Goal: Information Seeking & Learning: Learn about a topic

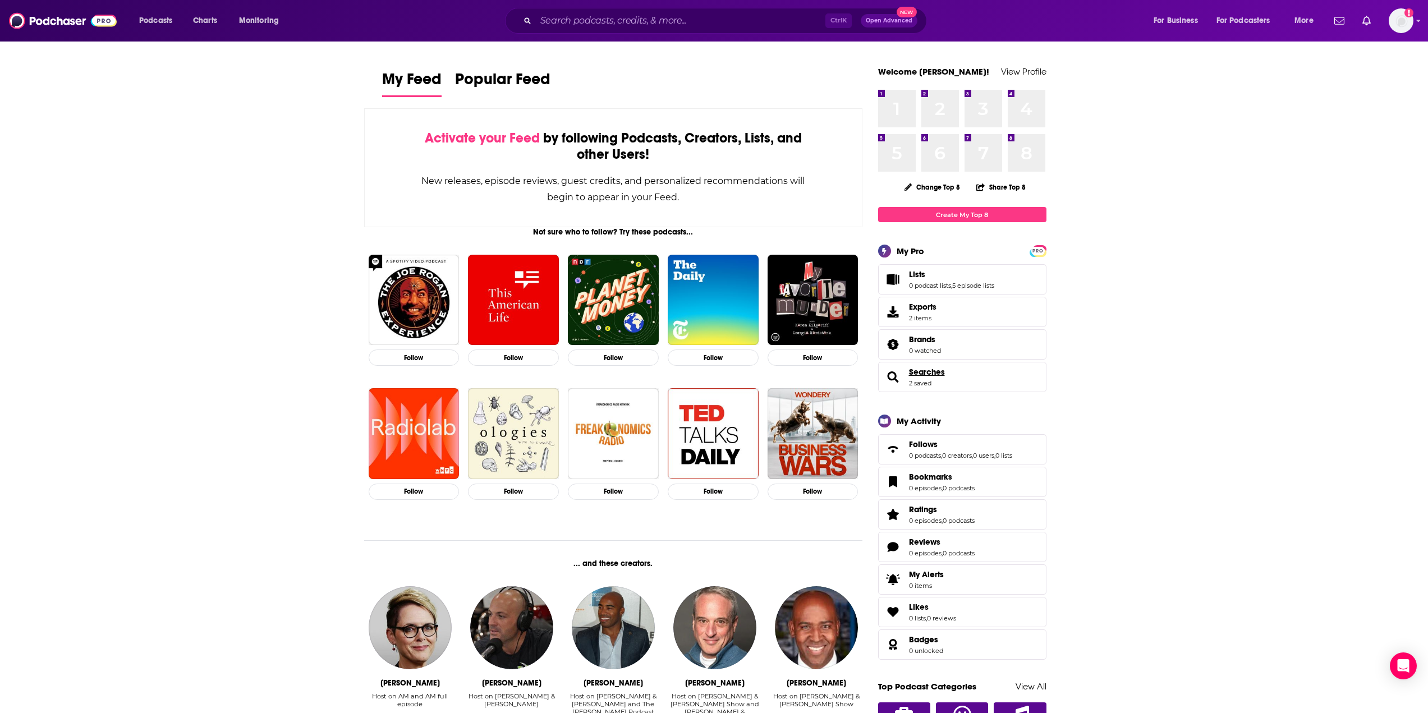
click at [925, 370] on span "Searches" at bounding box center [927, 372] width 36 height 10
click at [963, 277] on link "Lists" at bounding box center [951, 274] width 85 height 10
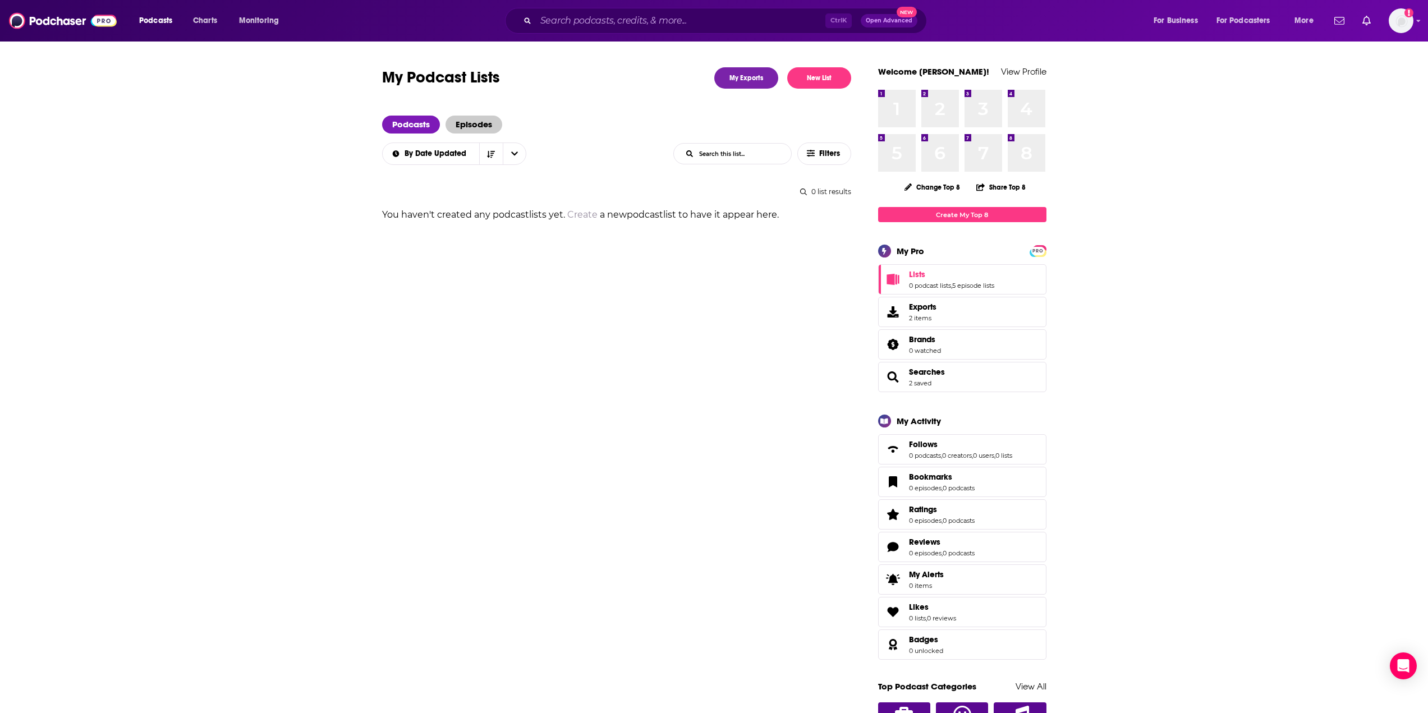
click at [464, 120] on span "Episodes" at bounding box center [473, 125] width 57 height 18
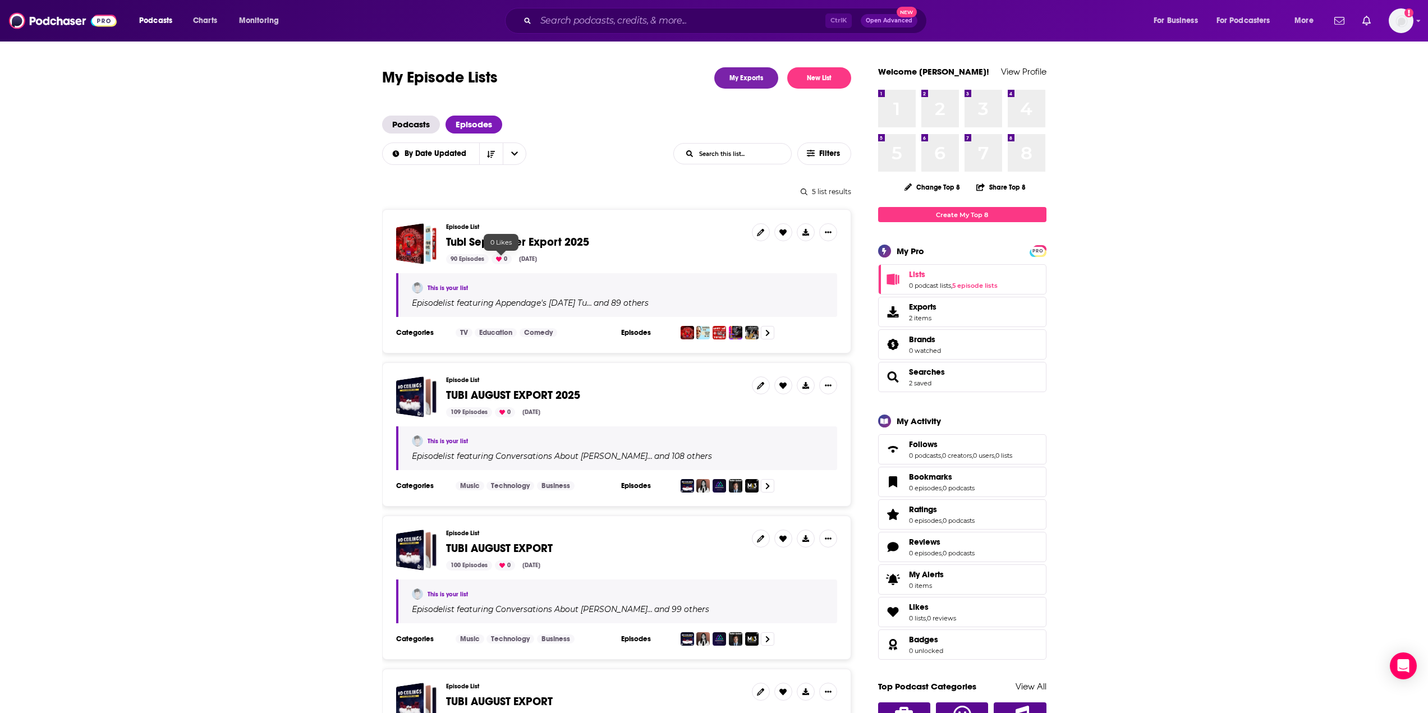
click at [499, 262] on icon at bounding box center [499, 259] width 6 height 6
click at [556, 241] on span "Tubi September Export 2025" at bounding box center [517, 242] width 143 height 14
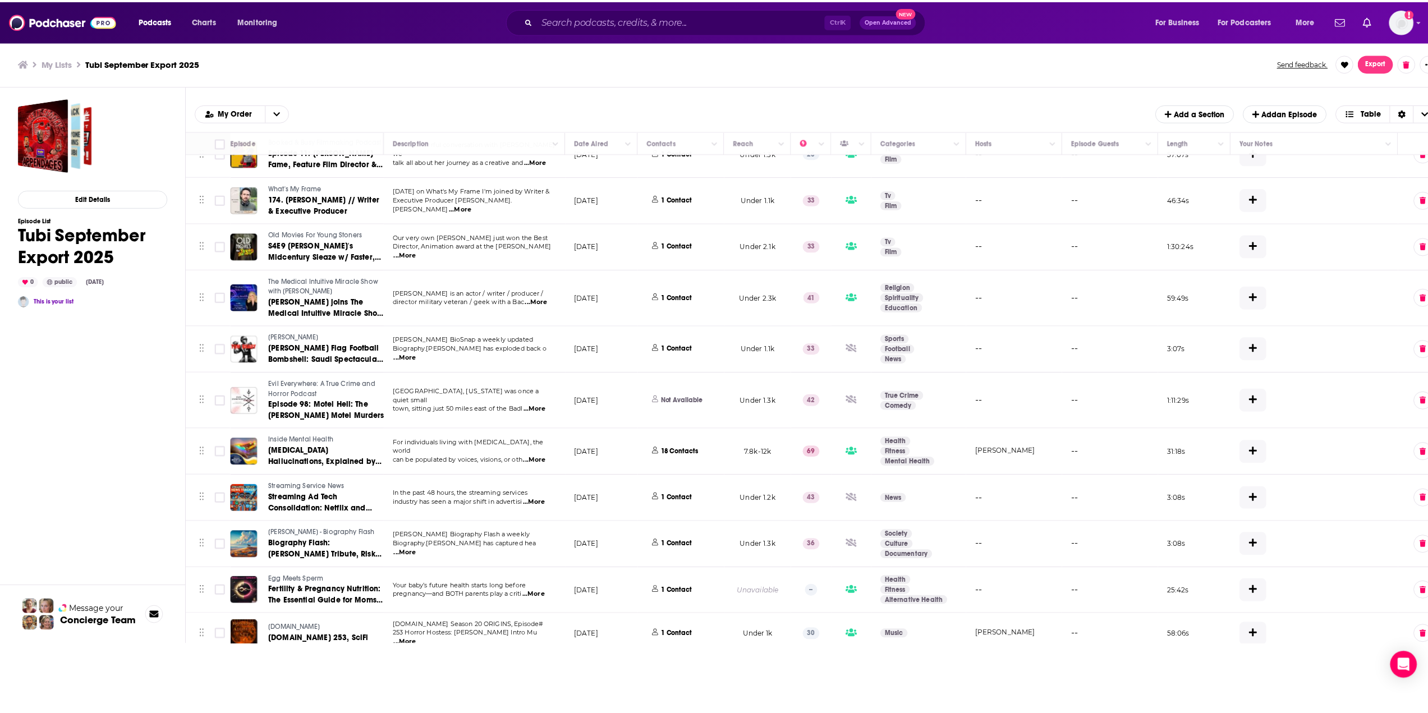
scroll to position [3364, 0]
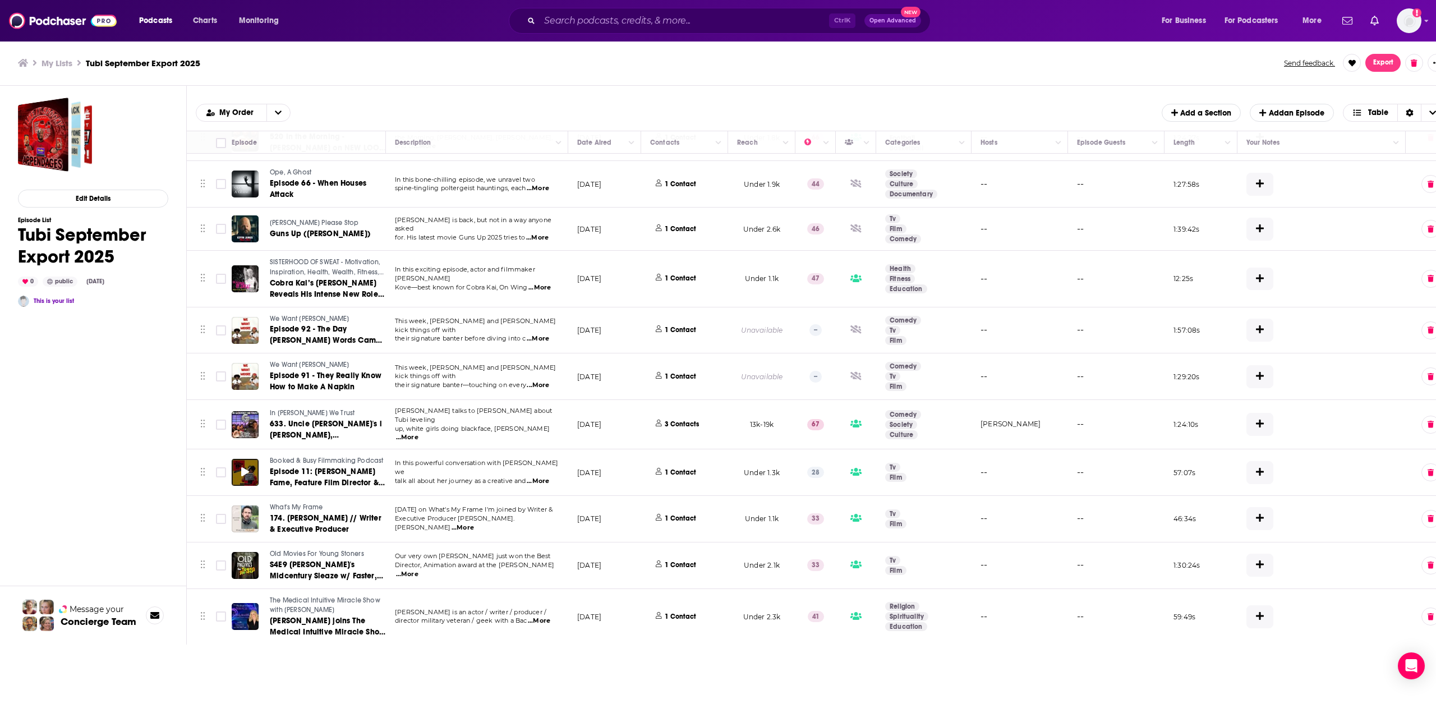
click at [250, 459] on div at bounding box center [245, 472] width 27 height 27
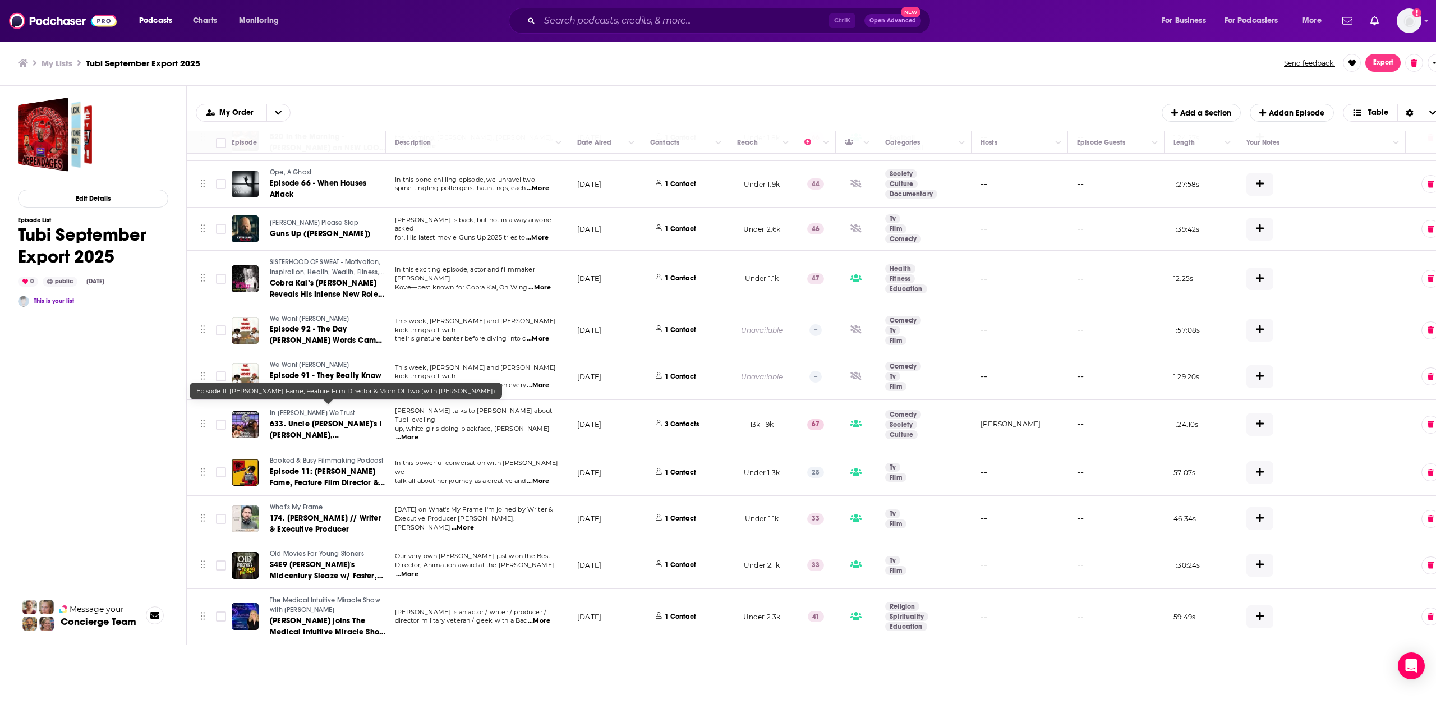
click at [288, 467] on span "Episode 11: [PERSON_NAME] Fame, Feature Film Director & Mom Of Two (with [PERSO…" at bounding box center [327, 488] width 115 height 43
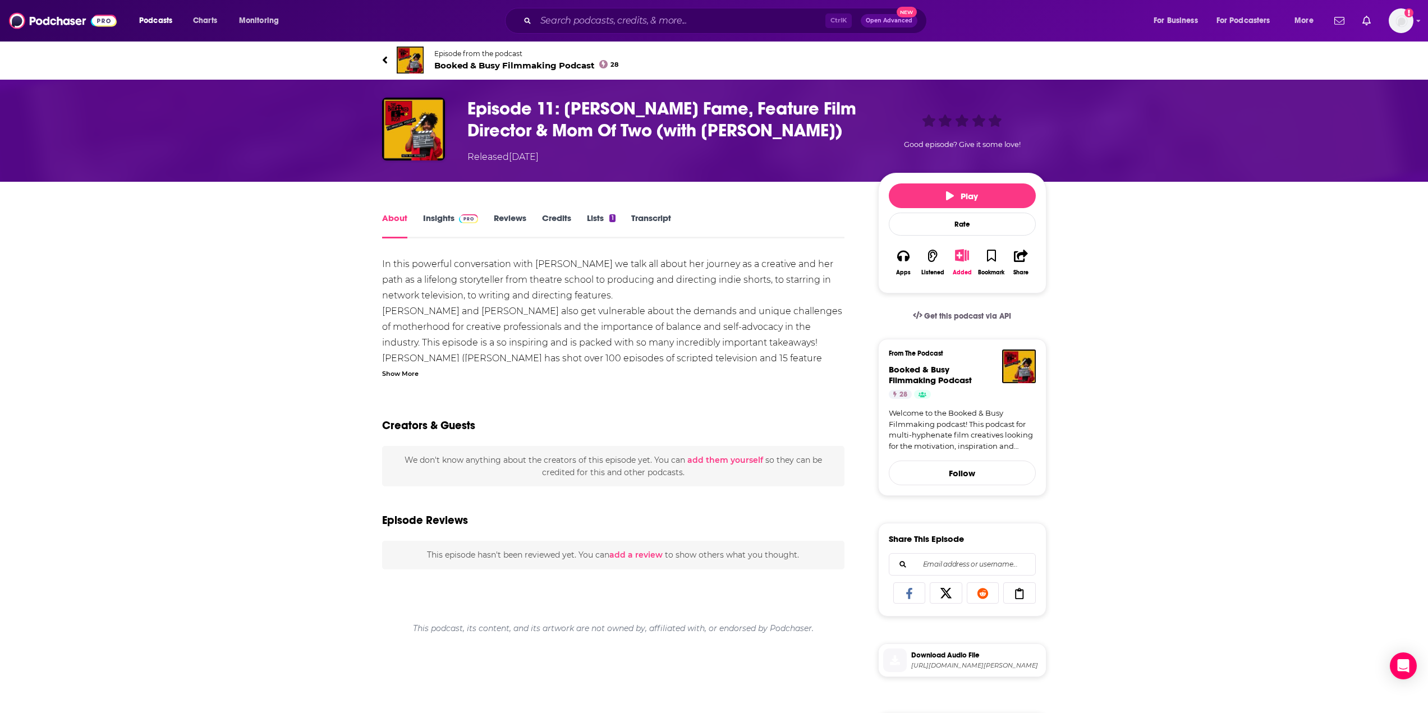
click at [386, 63] on icon at bounding box center [385, 59] width 6 height 11
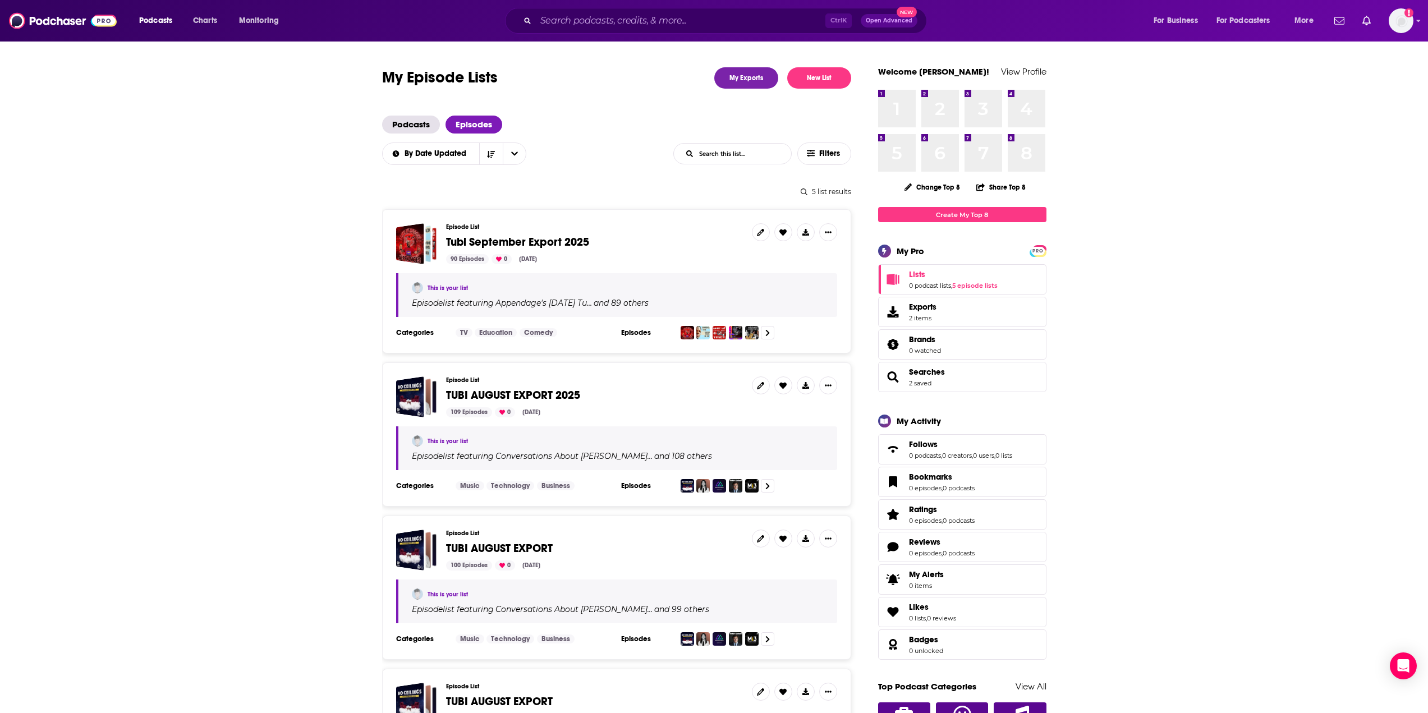
click at [511, 238] on span "Tubi September Export 2025" at bounding box center [517, 242] width 143 height 14
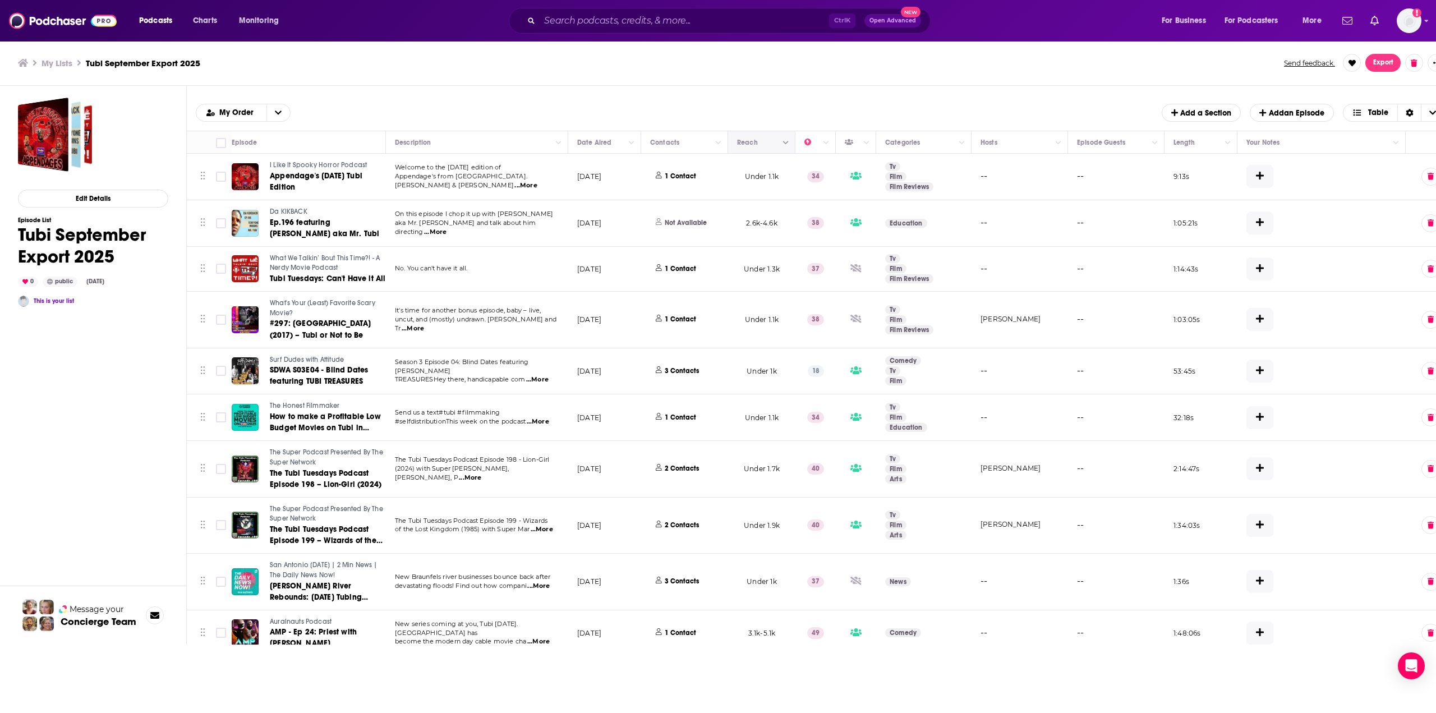
click at [750, 137] on span "Move" at bounding box center [760, 142] width 49 height 13
click at [750, 139] on span "Move" at bounding box center [760, 142] width 49 height 13
drag, startPoint x: 750, startPoint y: 142, endPoint x: 836, endPoint y: 77, distance: 107.7
click at [836, 76] on div "My Lists Tubi September Export 2025 Send feedback. Export" at bounding box center [727, 62] width 1454 height 45
click at [785, 142] on icon "Column Actions" at bounding box center [786, 143] width 6 height 7
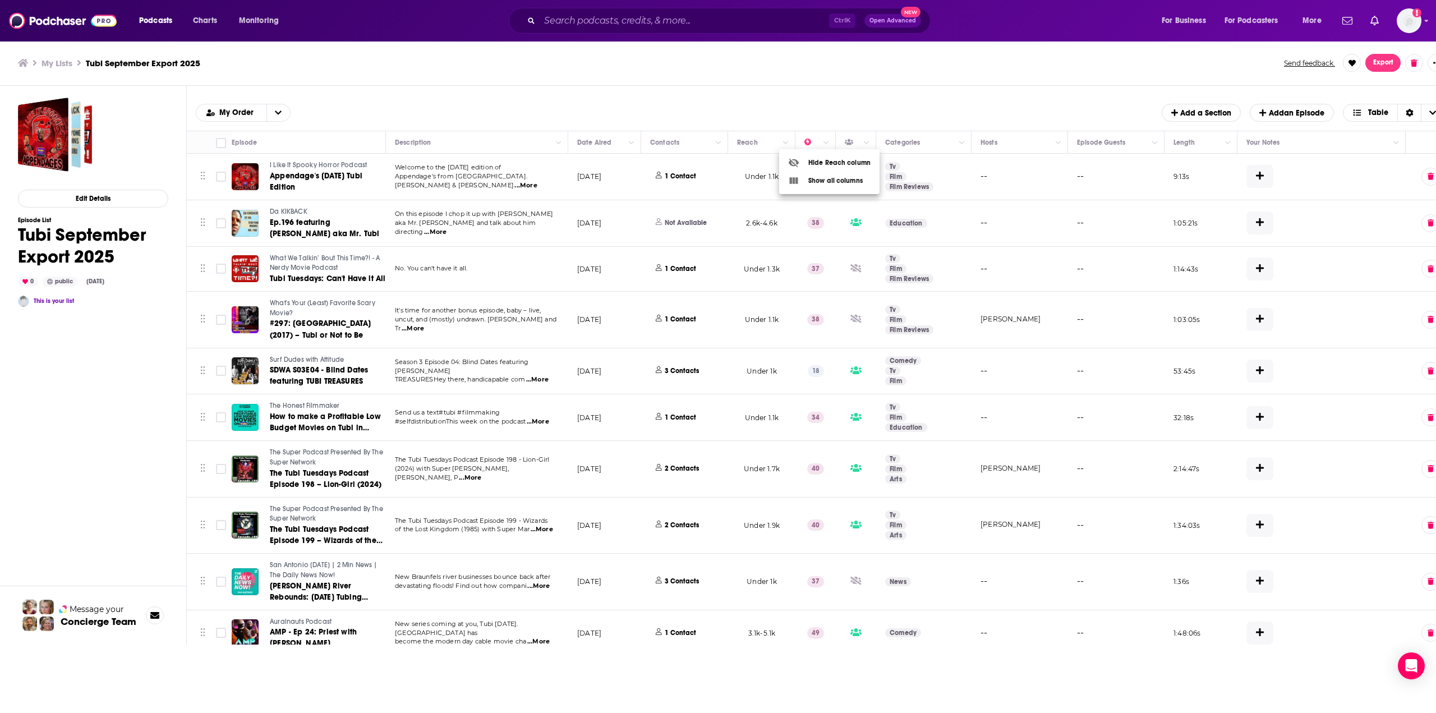
click at [851, 115] on div at bounding box center [718, 356] width 1436 height 713
click at [1403, 15] on img "Logged in as CristianSantiago.ZenoGroup" at bounding box center [1409, 20] width 25 height 25
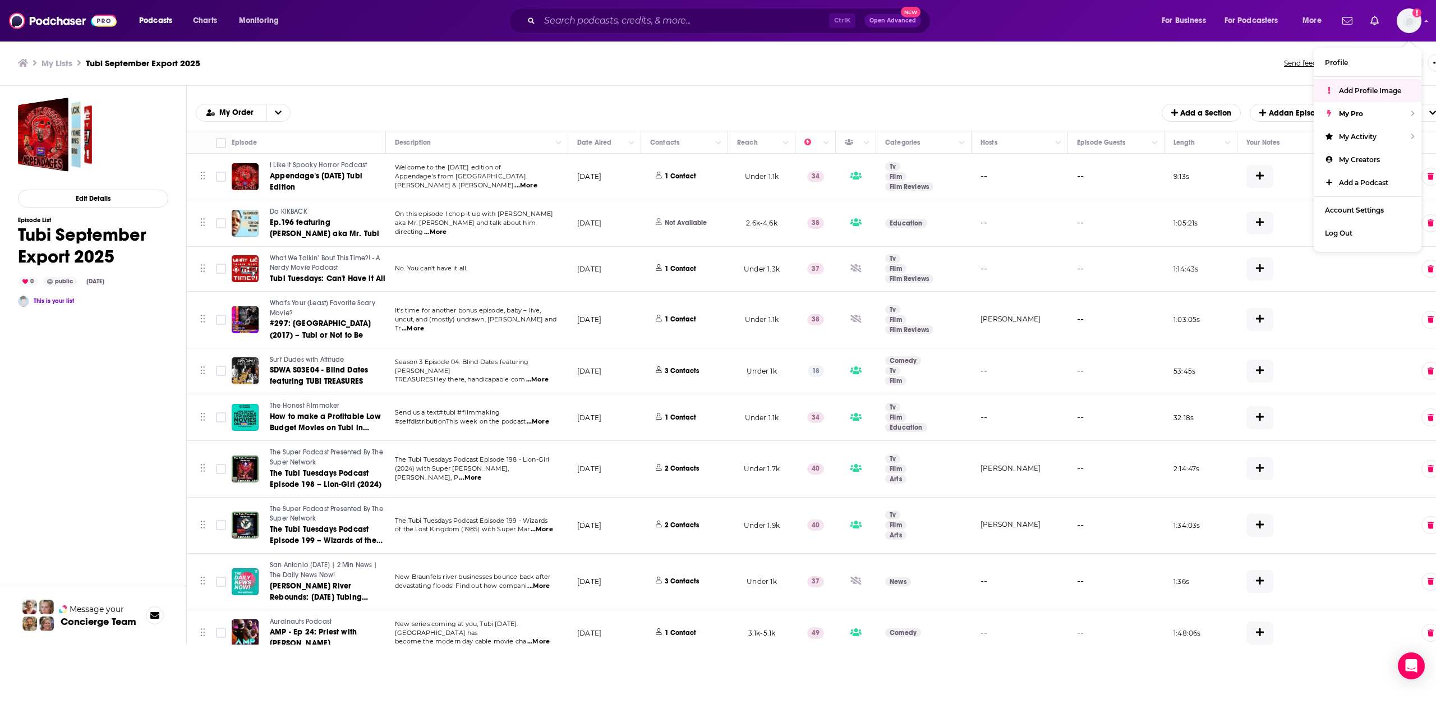
click at [1188, 58] on ul "My Lists Tubi September Export 2025" at bounding box center [645, 63] width 1254 height 11
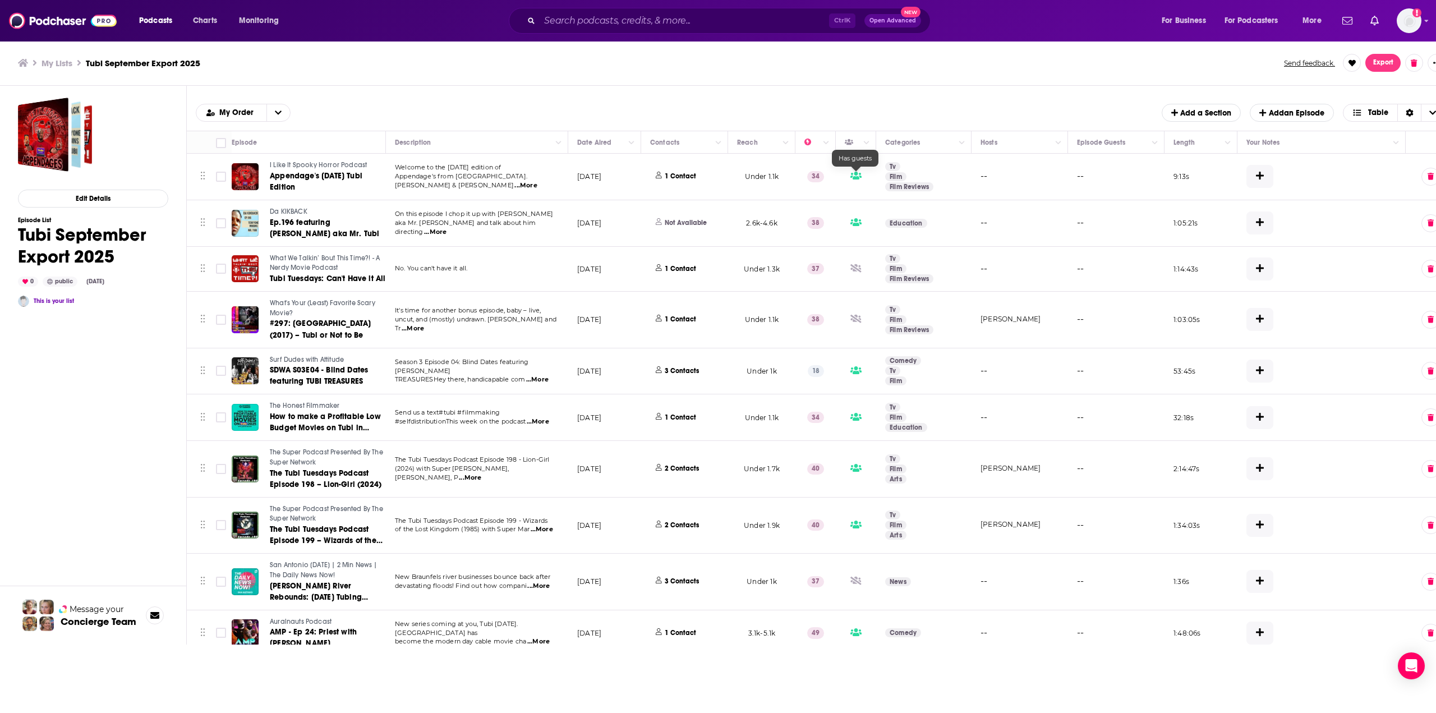
click at [767, 122] on div "Episodes Add My Order Add a Section Add an Episode Table" at bounding box center [820, 108] width 1267 height 45
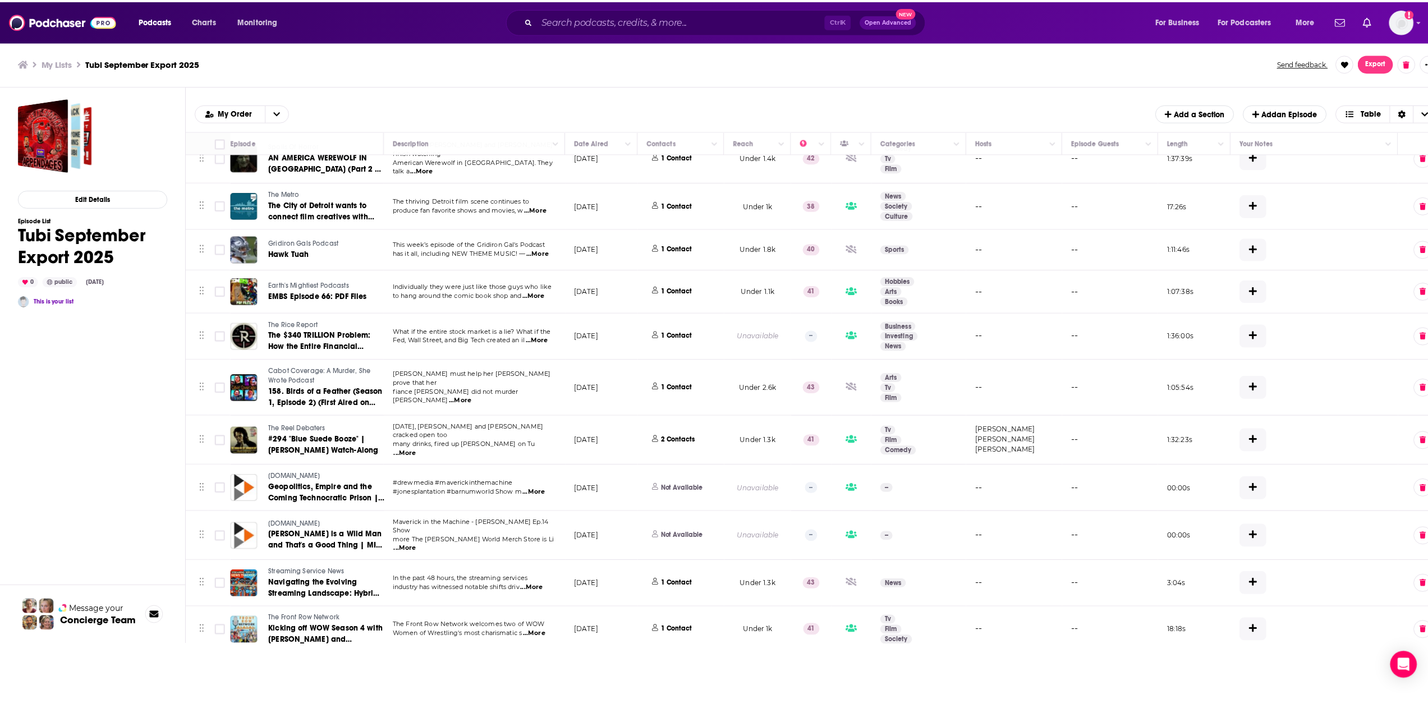
scroll to position [2710, 0]
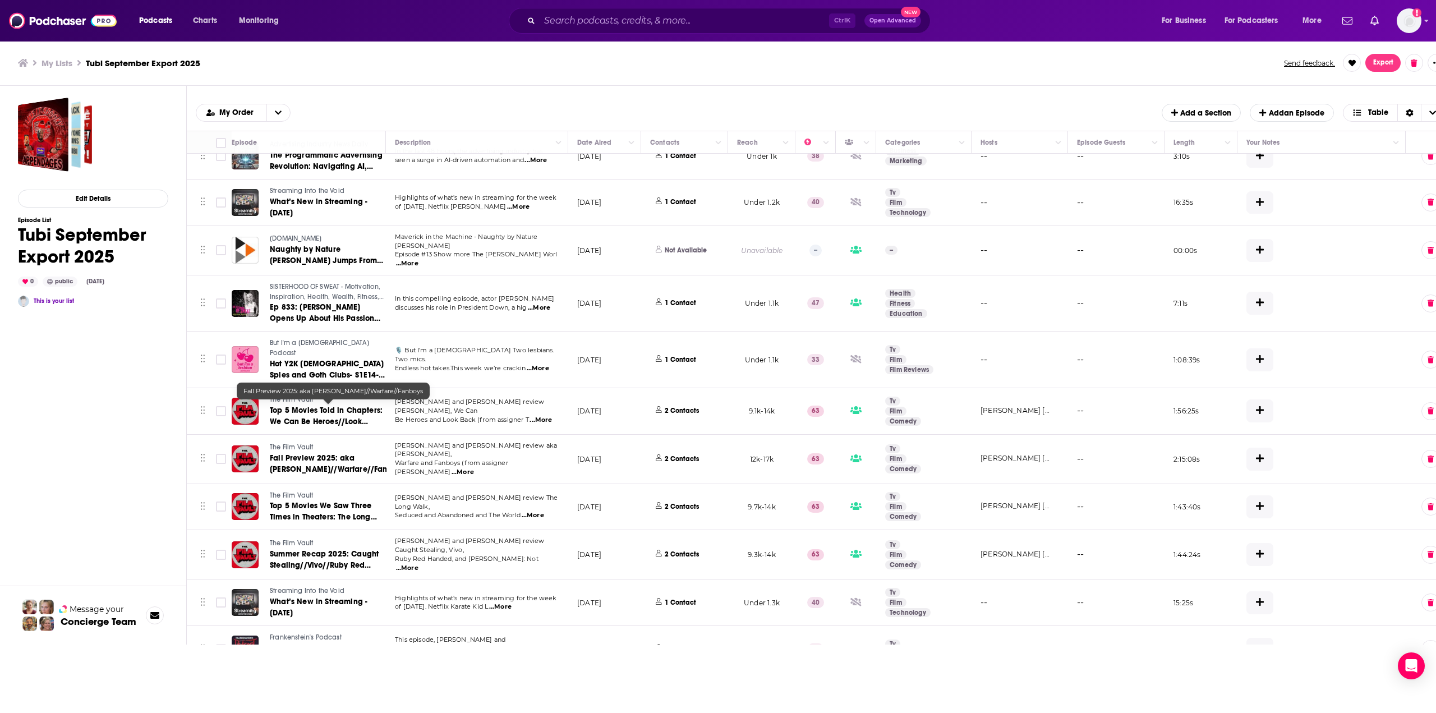
click at [301, 453] on span "Fall Preview 2025: aka [PERSON_NAME]//Warfare//Fanboys" at bounding box center [337, 463] width 135 height 21
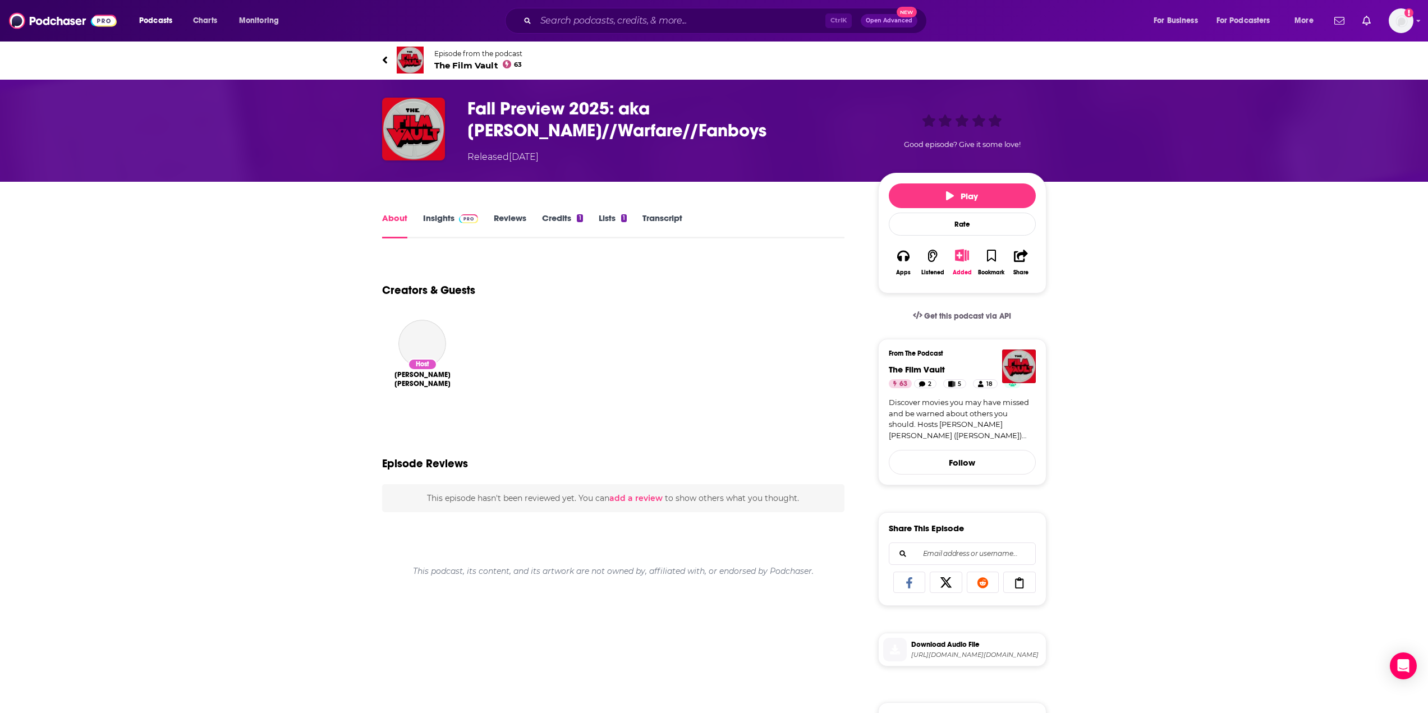
type input "[URL][DOMAIN_NAME]"
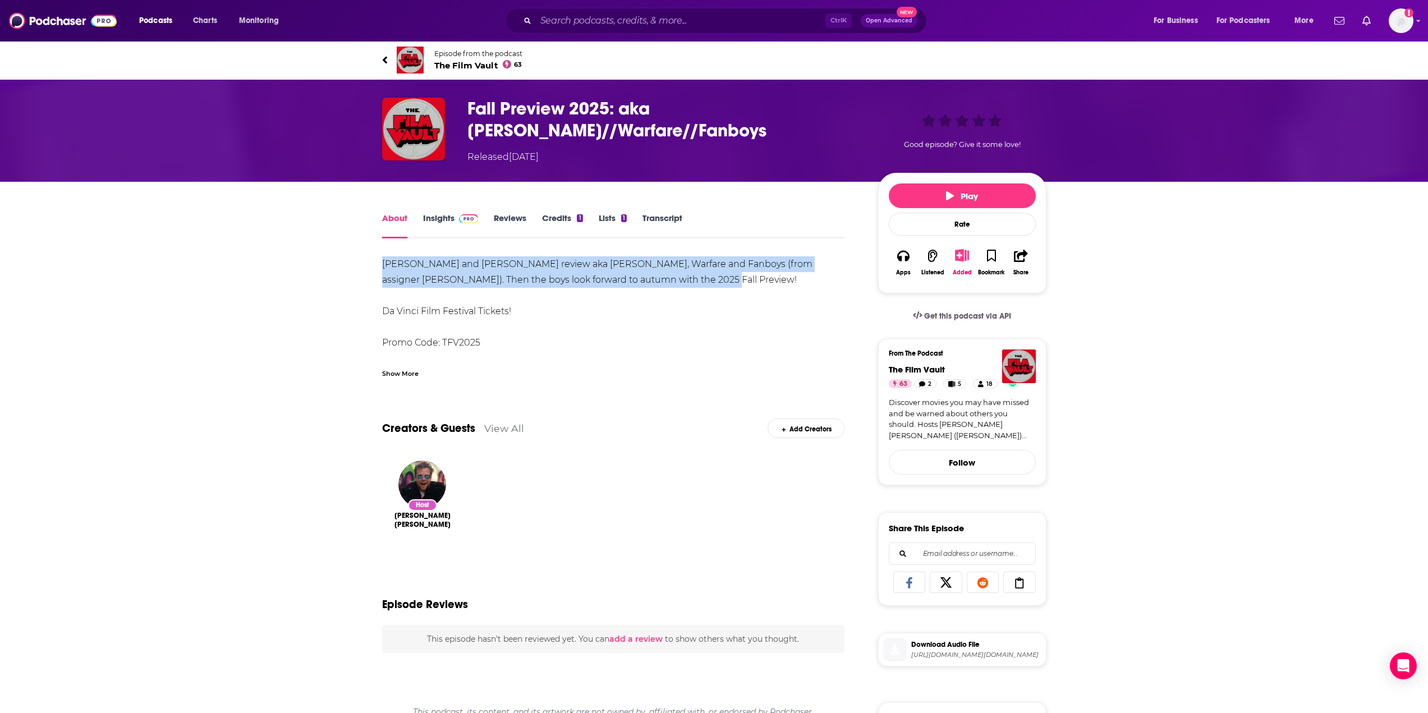
drag, startPoint x: 368, startPoint y: 261, endPoint x: 722, endPoint y: 280, distance: 354.4
click at [722, 280] on div "About Insights Reviews Credits 1 Lists 1 Transcript [PERSON_NAME] and [PERSON_N…" at bounding box center [621, 619] width 514 height 817
copy div "[PERSON_NAME] and [PERSON_NAME] review aka [PERSON_NAME], Warfare and Fanboys (…"
click at [430, 221] on link "Insights" at bounding box center [451, 226] width 56 height 26
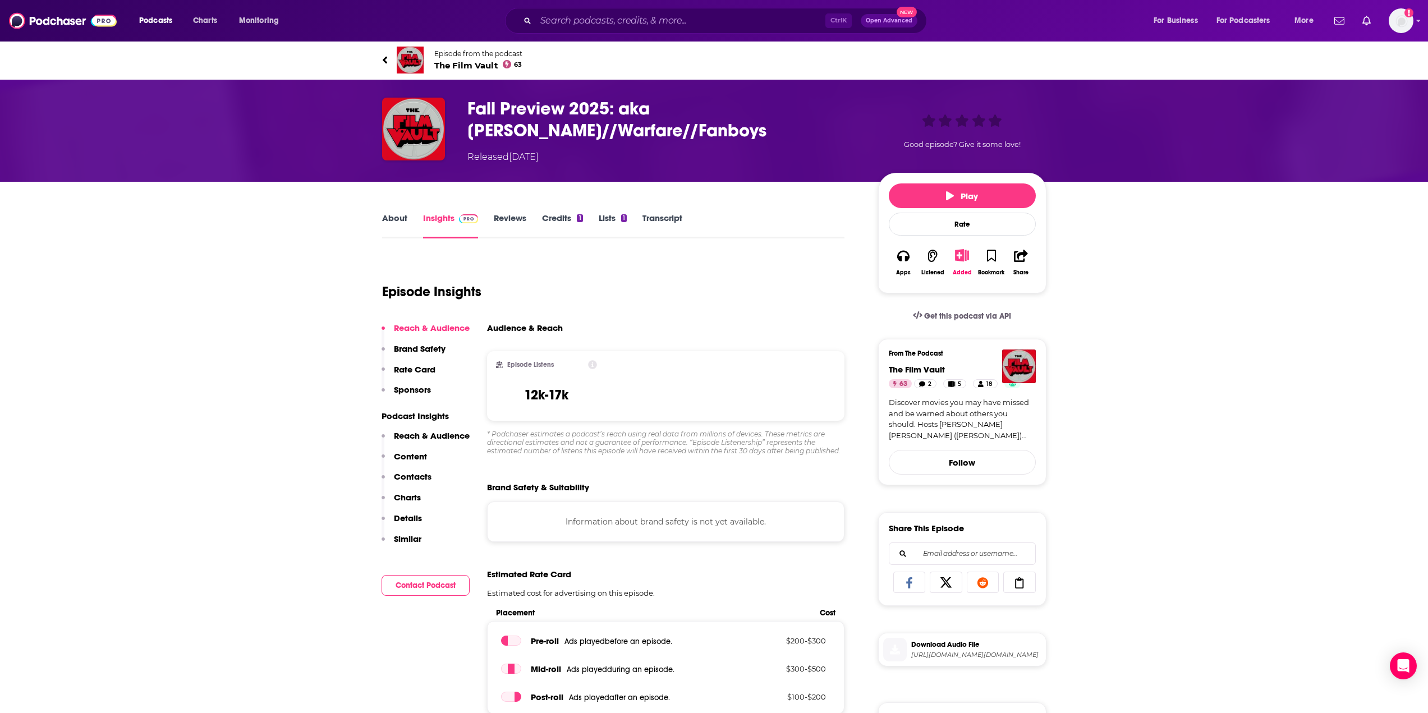
drag, startPoint x: 430, startPoint y: 221, endPoint x: 679, endPoint y: 258, distance: 251.2
click at [679, 258] on div "Episode Insights" at bounding box center [613, 284] width 463 height 57
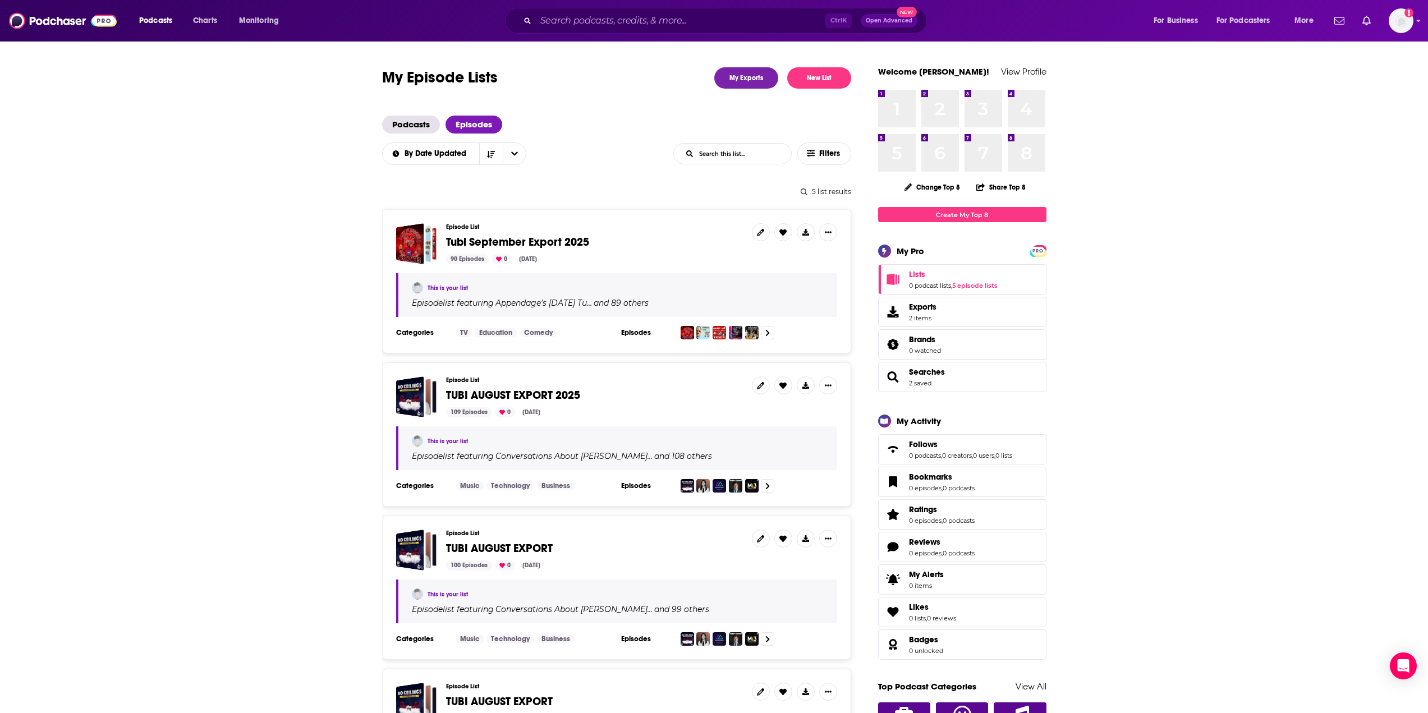
click at [512, 234] on div "Episode List Tubi September Export 2025 90 Episodes 0 [DATE]" at bounding box center [594, 243] width 297 height 41
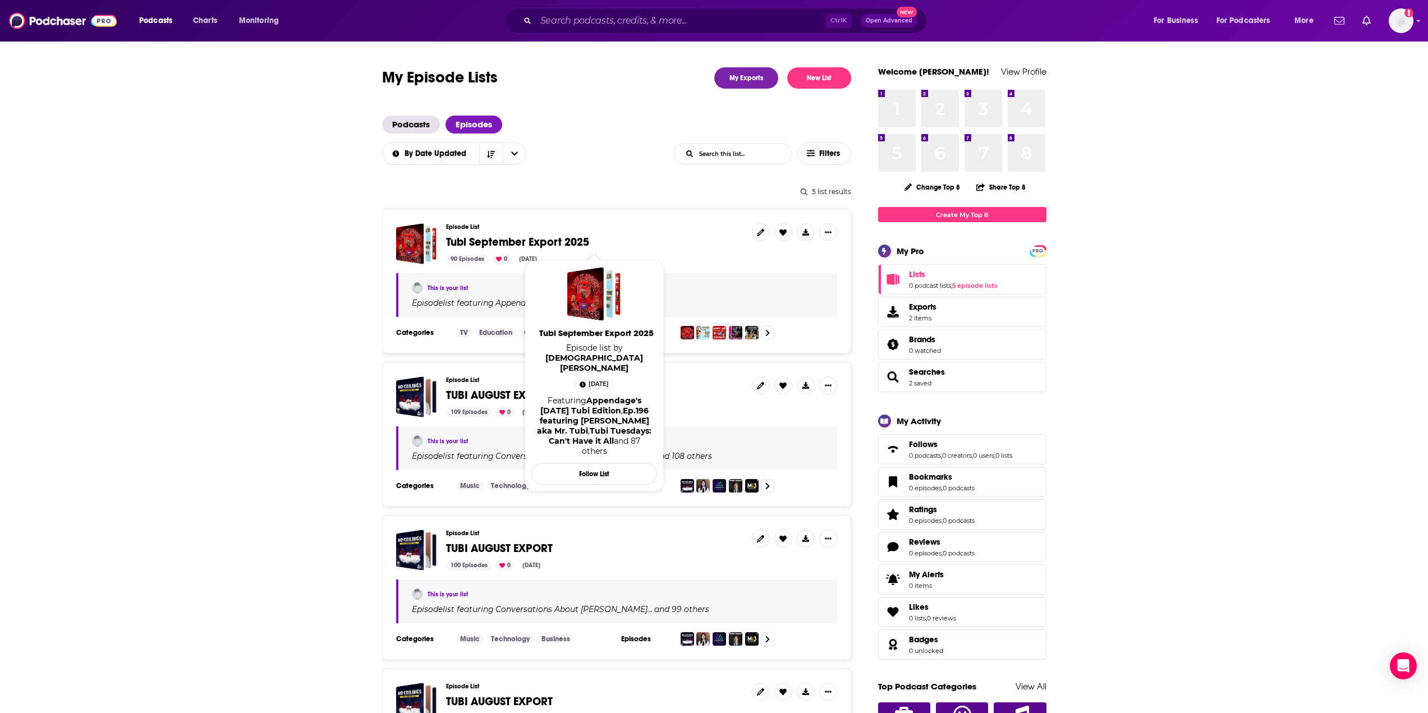
click at [512, 239] on span "Tubi September Export 2025" at bounding box center [517, 242] width 143 height 14
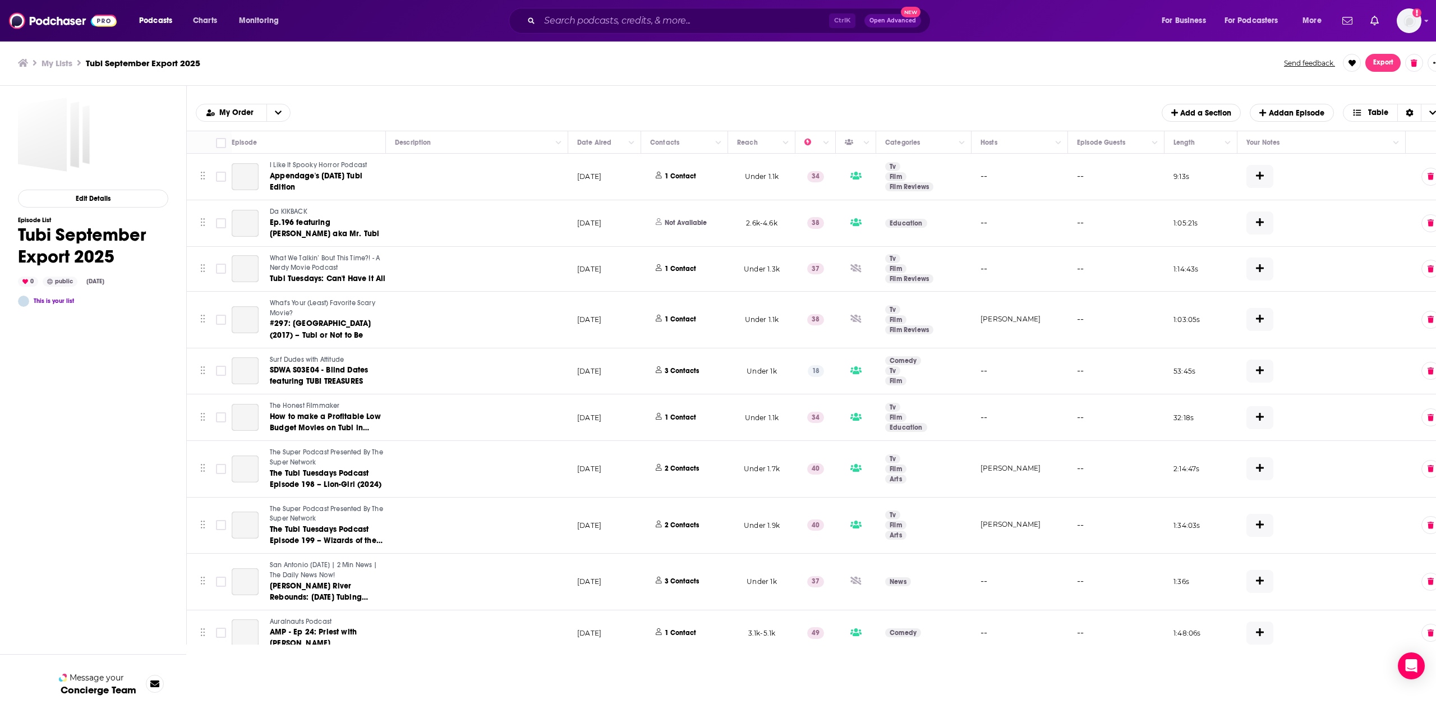
click at [542, 122] on div "Episodes Add My Order Add a Section Add an Episode Table" at bounding box center [820, 108] width 1267 height 45
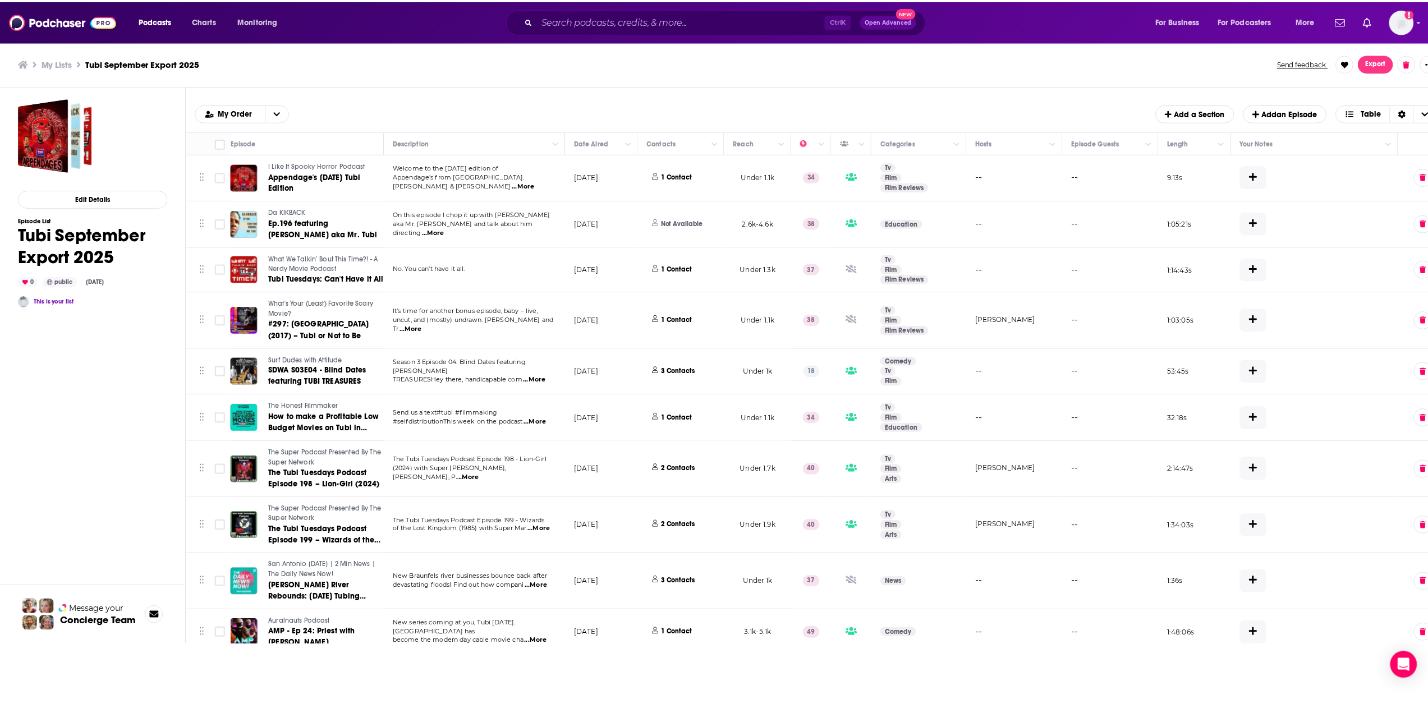
scroll to position [401, 0]
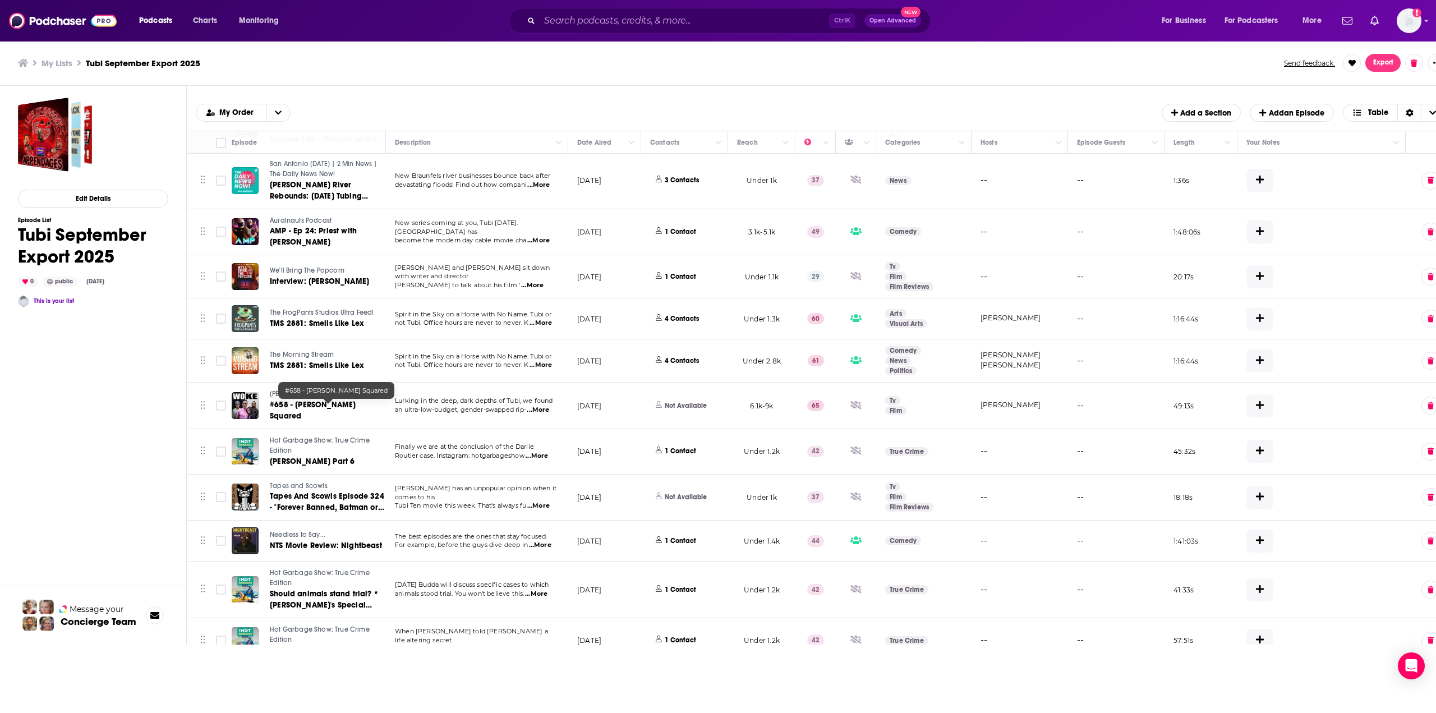
click at [303, 399] on link "[PERSON_NAME] and Us" at bounding box center [328, 394] width 117 height 10
click at [342, 410] on span "#658 - [PERSON_NAME] Squared" at bounding box center [313, 410] width 86 height 21
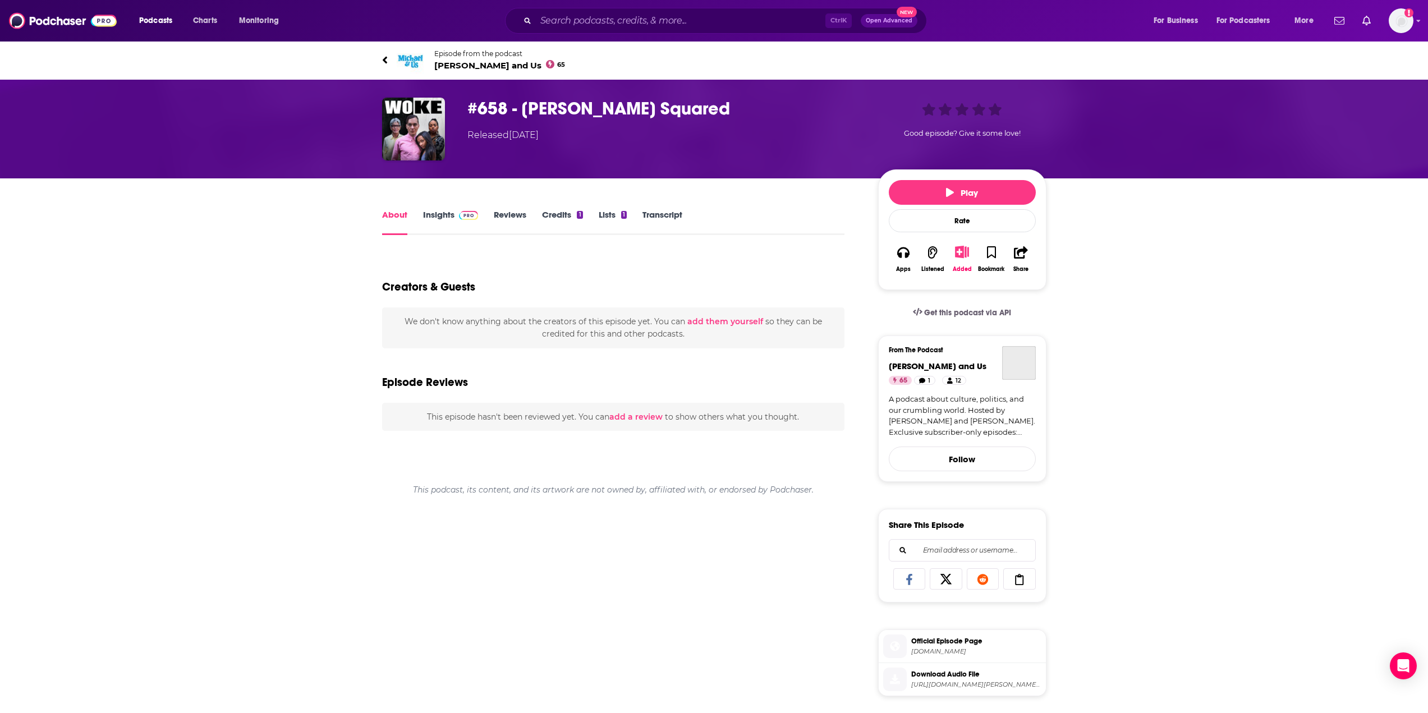
type input "[URL][DOMAIN_NAME][PERSON_NAME][PERSON_NAME]"
